Goal: Share content: Share content

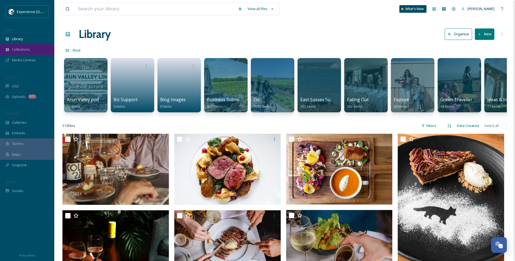
click at [34, 46] on div "Collections" at bounding box center [27, 49] width 54 height 11
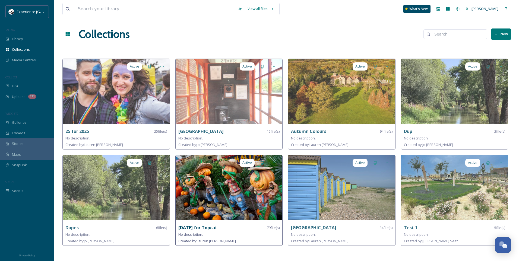
click at [226, 176] on img at bounding box center [229, 187] width 107 height 65
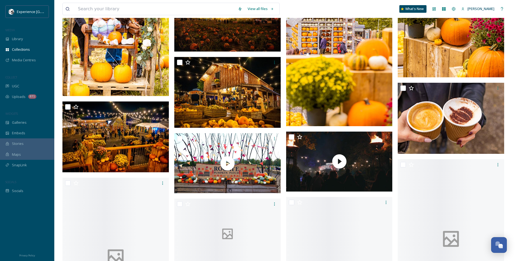
scroll to position [733, 0]
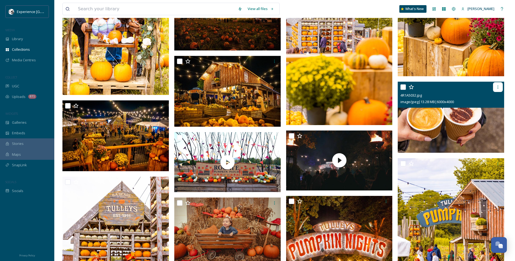
click at [500, 86] on icon at bounding box center [498, 87] width 4 height 4
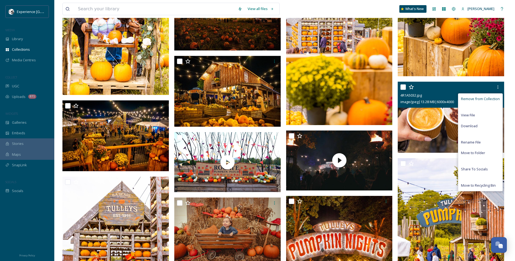
click at [483, 98] on span "Remove from Collection" at bounding box center [480, 98] width 39 height 5
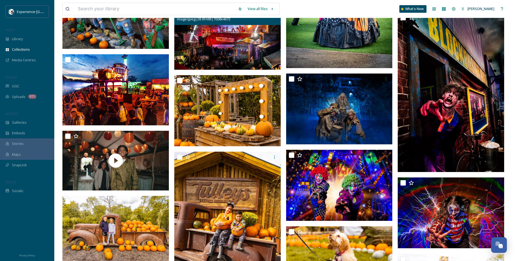
scroll to position [407, 0]
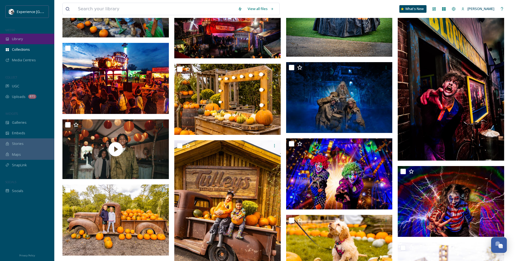
click at [28, 38] on div "Library" at bounding box center [27, 39] width 54 height 11
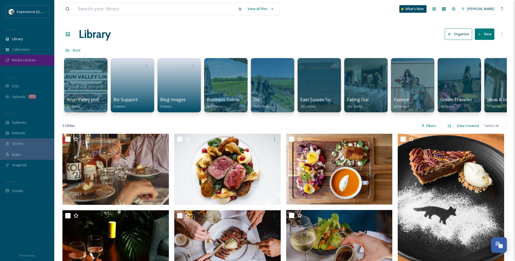
click at [26, 58] on span "Media Centres" at bounding box center [24, 60] width 24 height 5
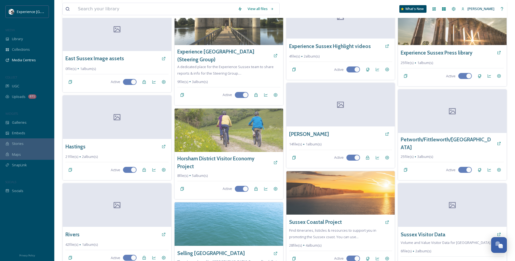
scroll to position [217, 0]
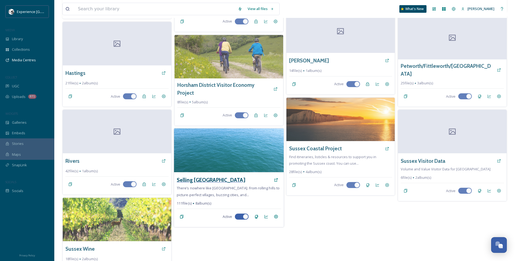
click at [201, 176] on h3 "Selling [GEOGRAPHIC_DATA]" at bounding box center [211, 180] width 68 height 8
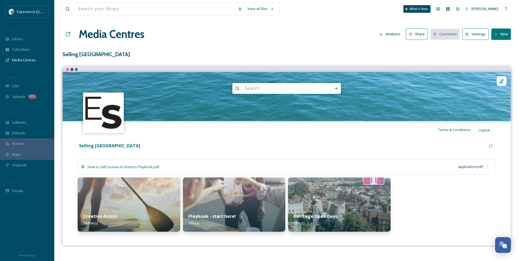
click at [236, 219] on div "Playbook - start here! 3 file(s)" at bounding box center [234, 220] width 103 height 24
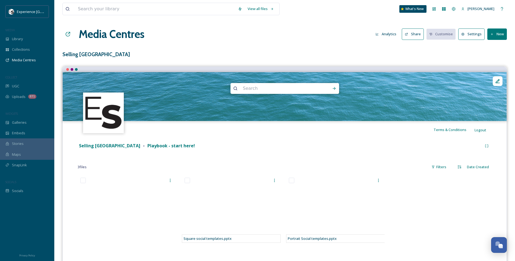
click at [417, 33] on button "Share" at bounding box center [413, 34] width 22 height 11
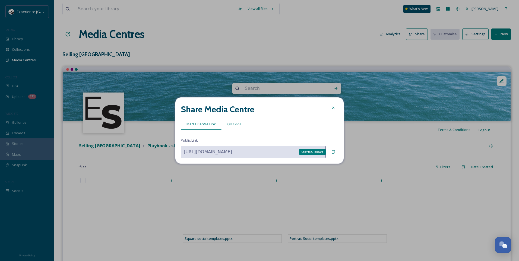
click at [331, 151] on div "Copy to Clipboard" at bounding box center [334, 152] width 10 height 10
click at [335, 151] on icon at bounding box center [333, 152] width 3 height 4
click at [331, 106] on div at bounding box center [334, 108] width 10 height 10
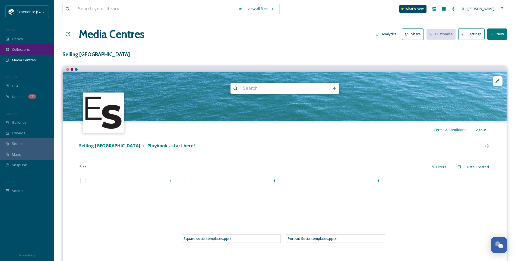
click at [37, 49] on div "Collections" at bounding box center [27, 49] width 54 height 11
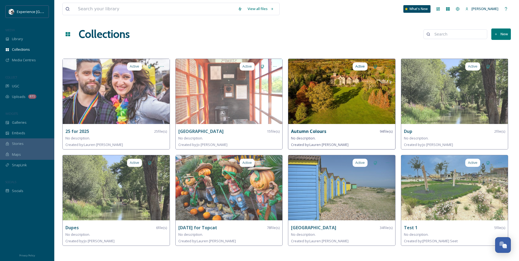
click at [365, 137] on div "No description." at bounding box center [342, 138] width 102 height 7
click at [315, 105] on img at bounding box center [341, 91] width 107 height 65
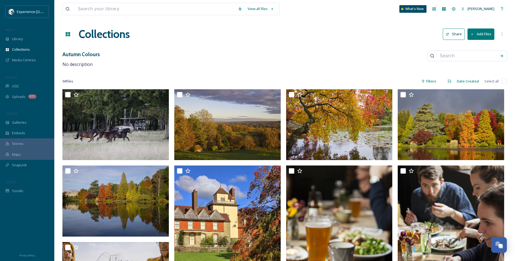
click at [451, 33] on button "Share" at bounding box center [454, 34] width 22 height 11
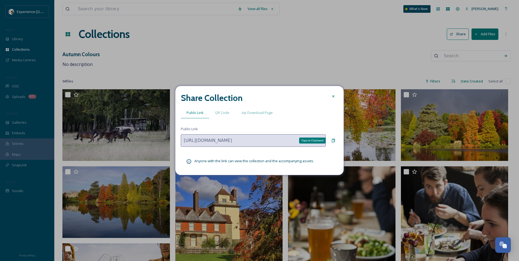
click at [334, 141] on icon at bounding box center [333, 141] width 3 height 4
click at [334, 95] on icon at bounding box center [333, 96] width 4 height 4
